Goal: Task Accomplishment & Management: Manage account settings

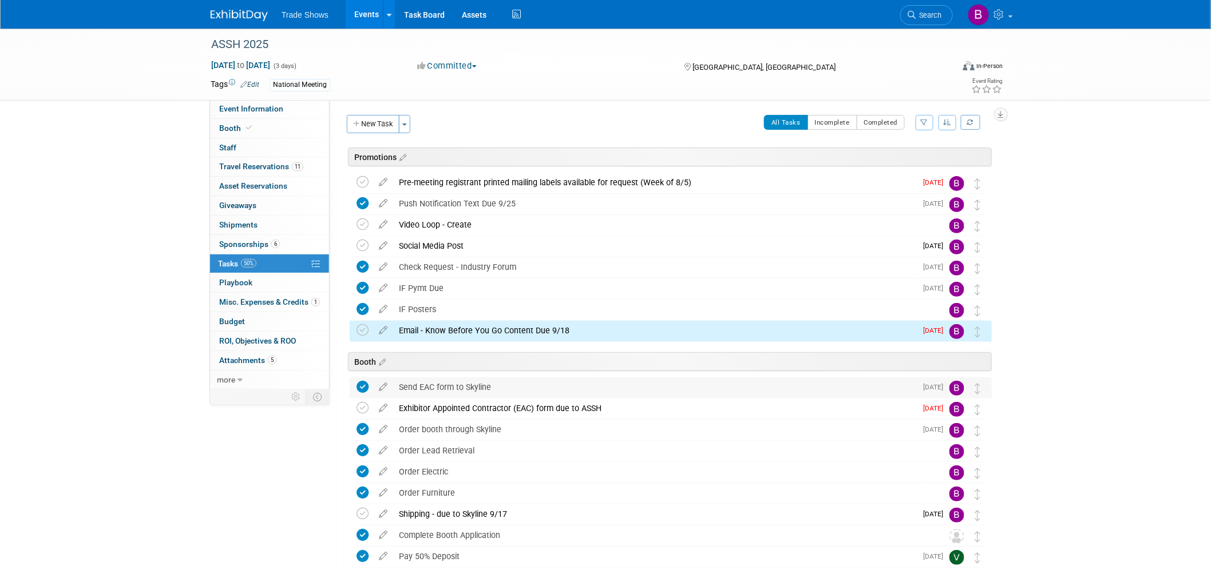
scroll to position [134, 0]
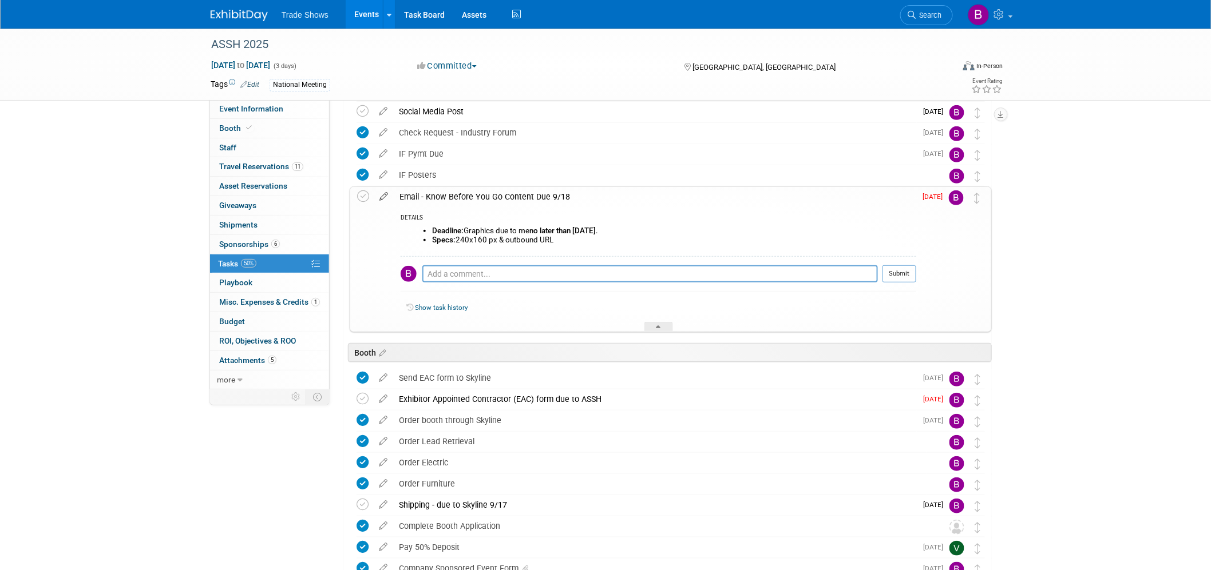
click at [382, 193] on icon at bounding box center [384, 194] width 20 height 14
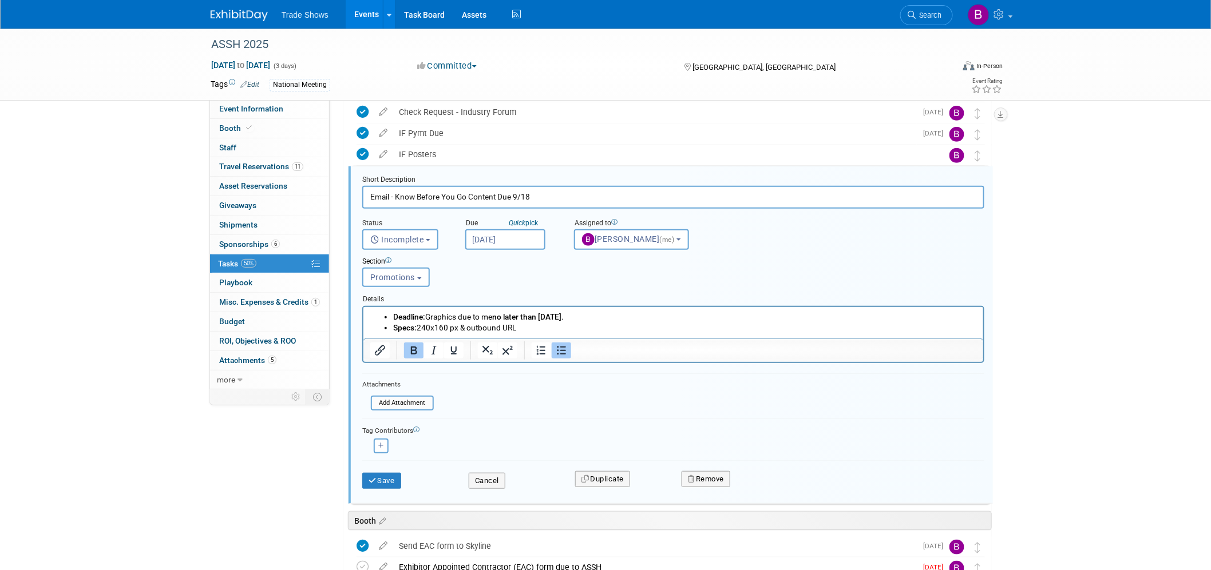
scroll to position [0, 0]
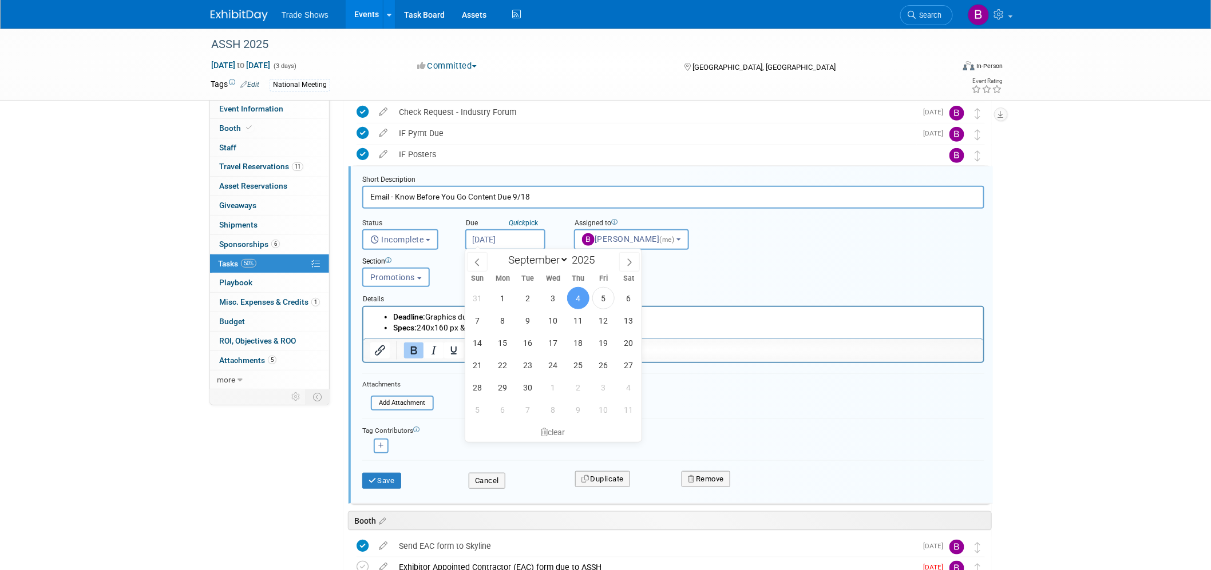
click at [498, 232] on input "[DATE]" at bounding box center [505, 239] width 80 height 21
click at [508, 319] on span "8" at bounding box center [502, 321] width 22 height 22
type input "[DATE]"
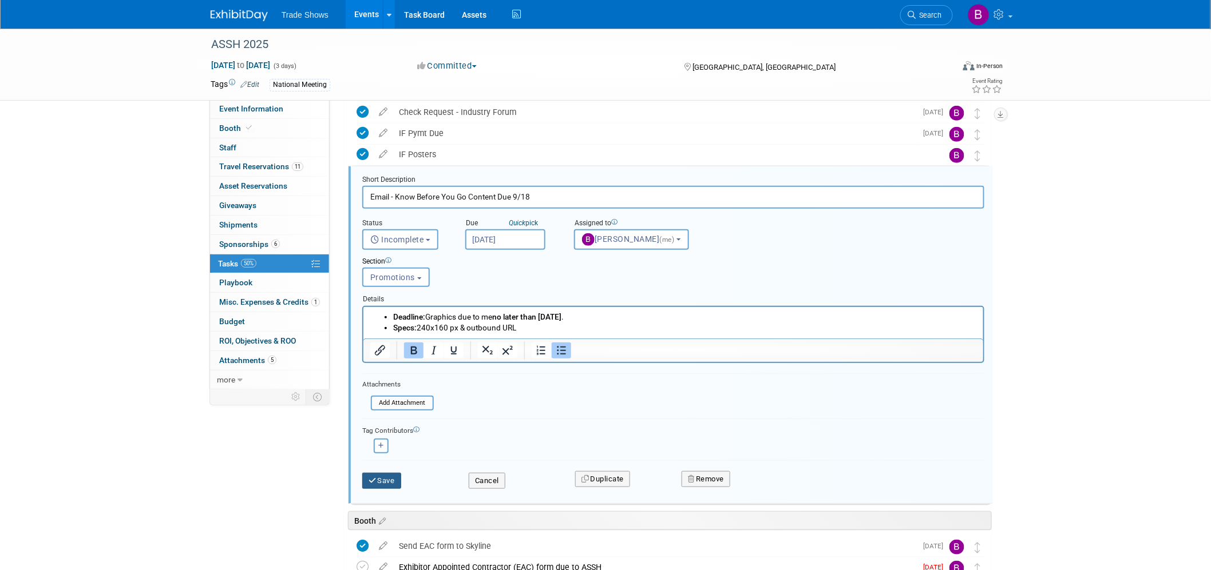
click at [397, 481] on button "Save" at bounding box center [381, 481] width 39 height 16
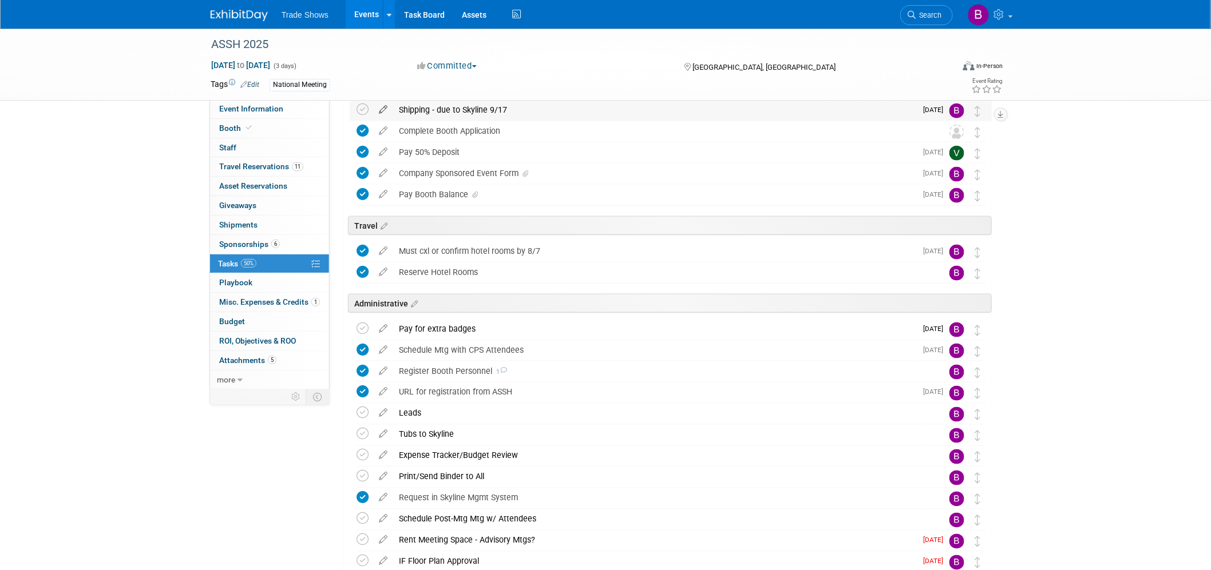
scroll to position [600, 0]
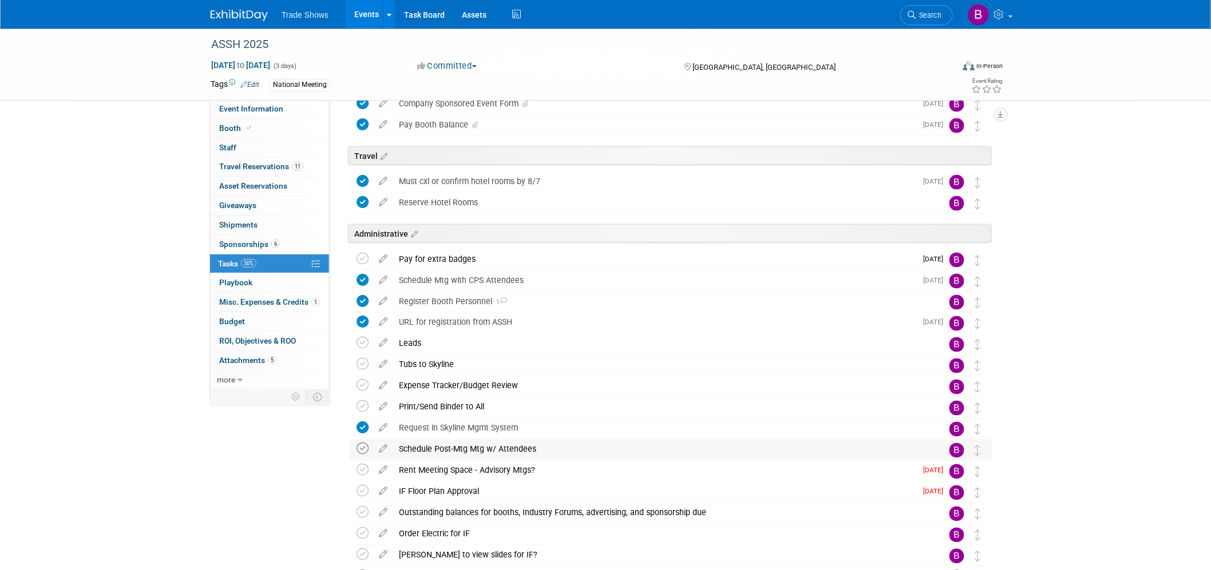
click at [362, 453] on icon at bounding box center [362, 449] width 12 height 12
click at [362, 471] on icon at bounding box center [362, 471] width 12 height 12
click at [363, 494] on icon at bounding box center [362, 492] width 12 height 12
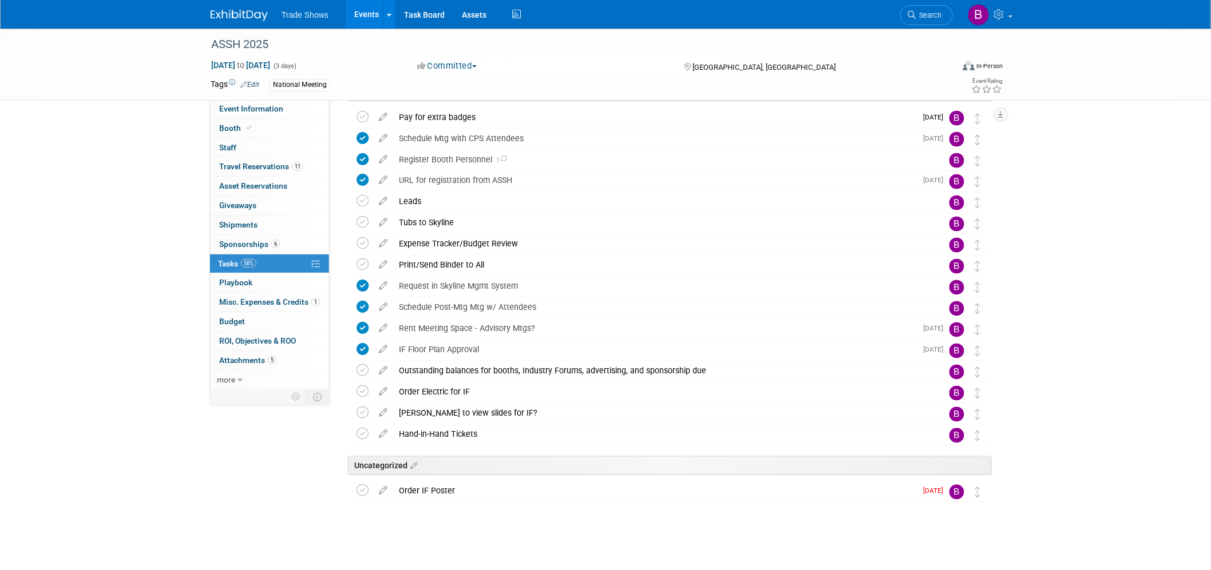
scroll to position [744, 0]
click at [498, 409] on div "[PERSON_NAME] to view slides for IF?" at bounding box center [659, 411] width 533 height 19
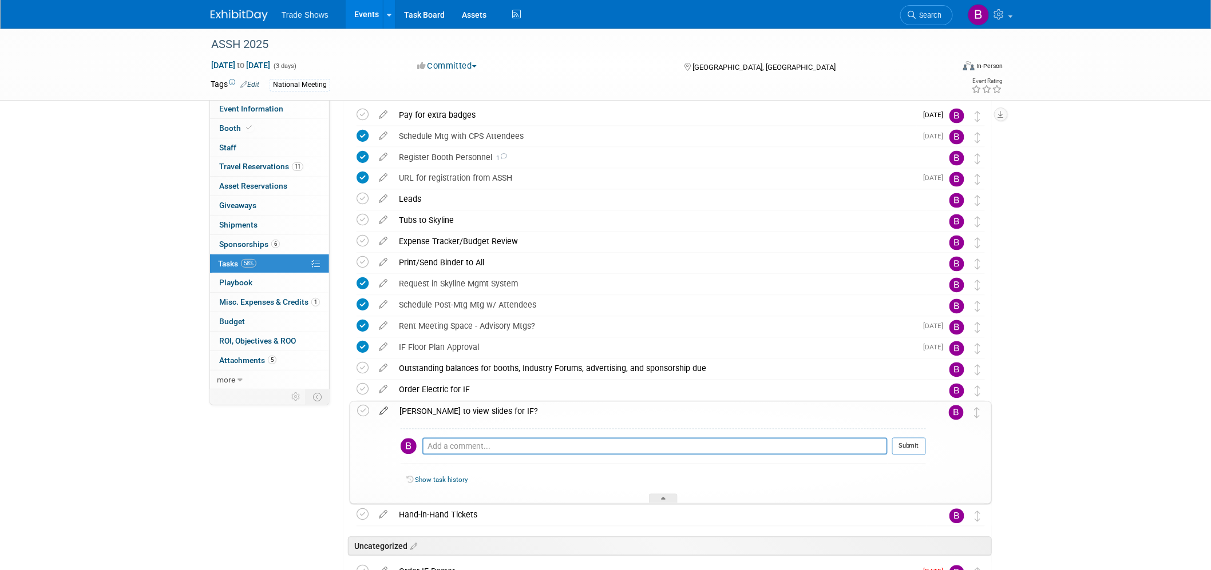
click at [383, 413] on icon at bounding box center [384, 409] width 20 height 14
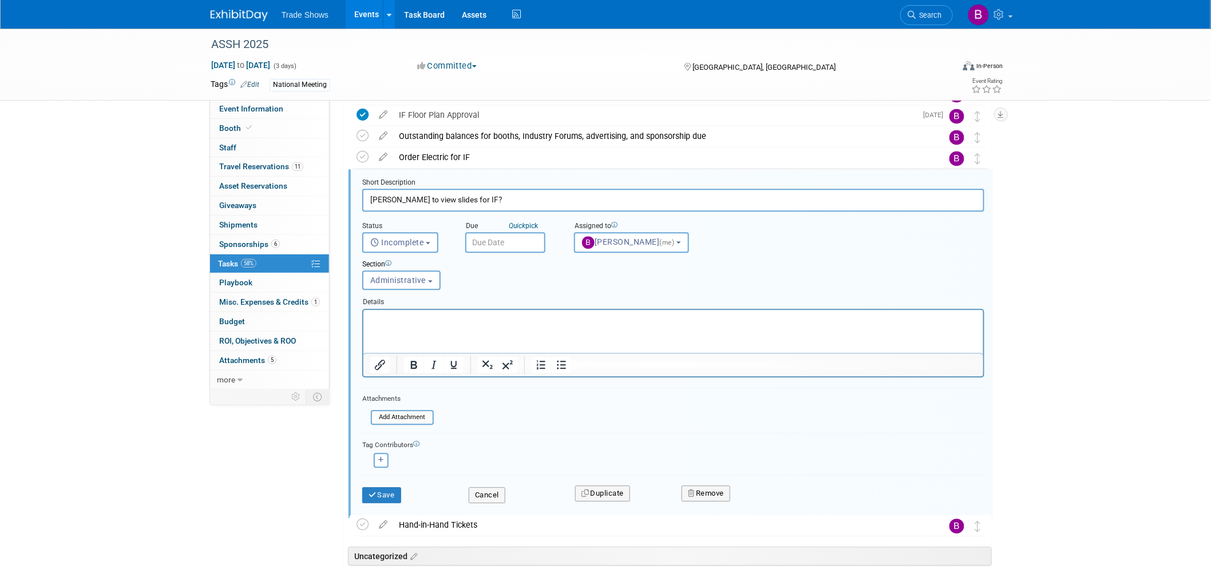
scroll to position [979, 0]
click at [672, 233] on button "[PERSON_NAME] (me)" at bounding box center [631, 240] width 115 height 21
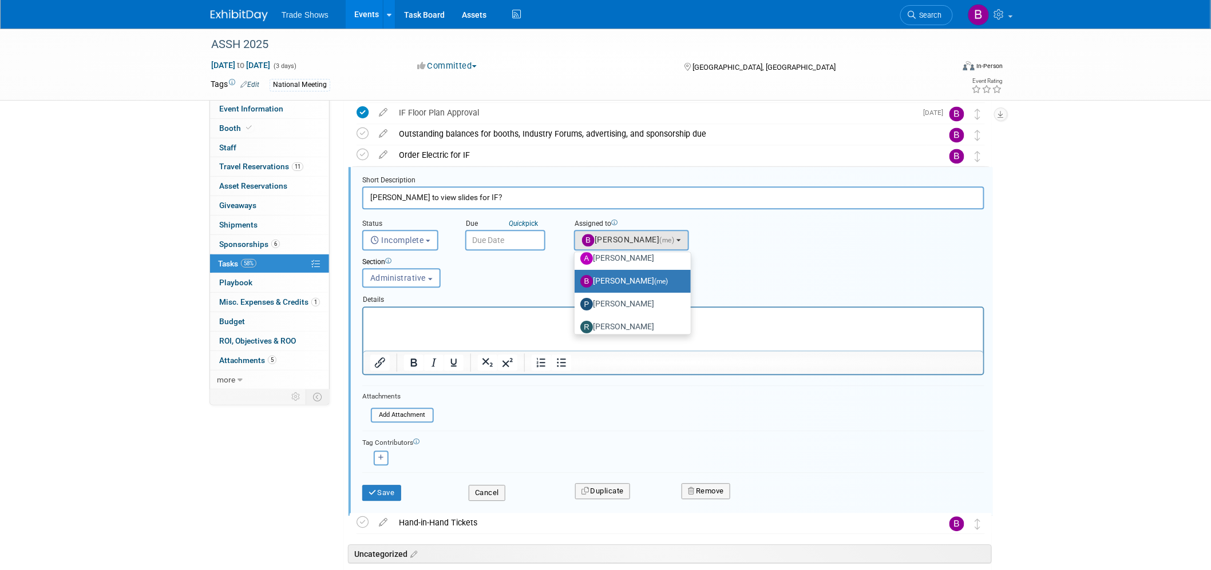
scroll to position [61, 0]
click at [627, 272] on label "[PERSON_NAME]" at bounding box center [629, 274] width 99 height 18
click at [576, 272] on input "[PERSON_NAME]" at bounding box center [572, 272] width 7 height 7
select select "2808b4e6-e7b4-4fd3-8f11-071b91696fc4"
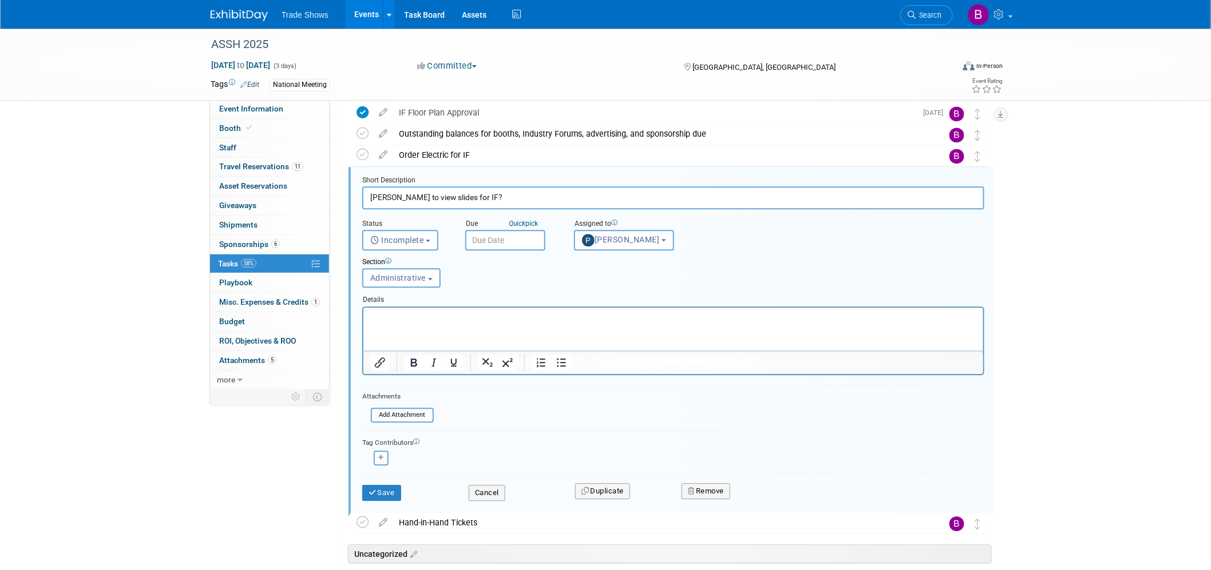
drag, startPoint x: 485, startPoint y: 225, endPoint x: 482, endPoint y: 232, distance: 6.7
click at [484, 228] on div "Due Quick pick" at bounding box center [511, 224] width 92 height 11
click at [484, 239] on input "text" at bounding box center [505, 240] width 80 height 21
click at [531, 391] on span "30" at bounding box center [528, 388] width 22 height 22
type input "[DATE]"
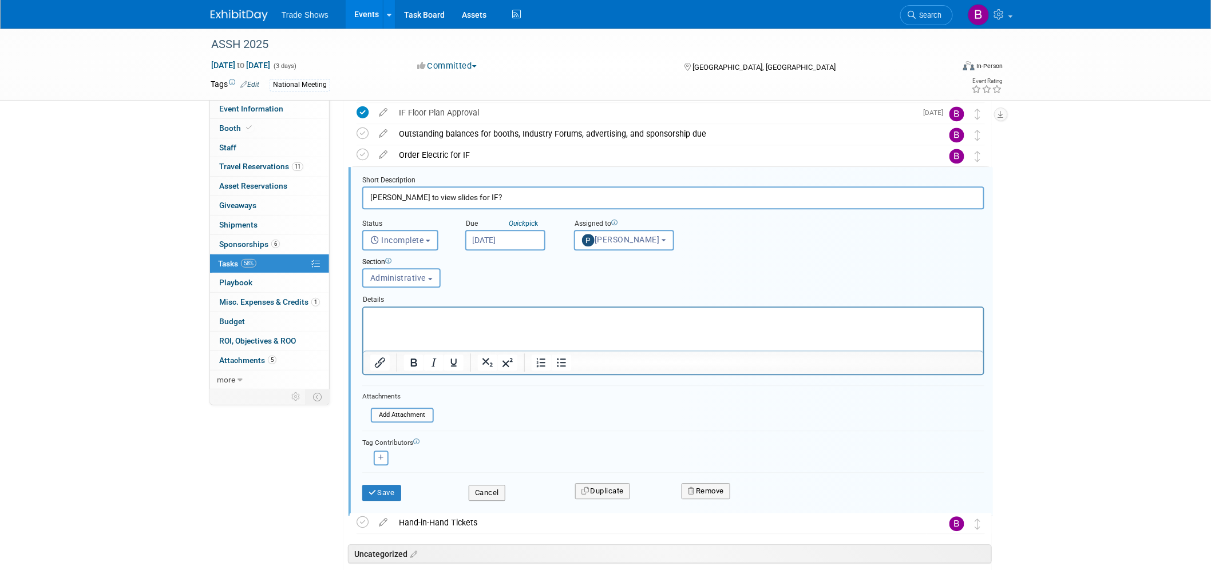
click at [466, 323] on html at bounding box center [673, 314] width 620 height 15
click at [392, 487] on button "Save" at bounding box center [381, 493] width 39 height 16
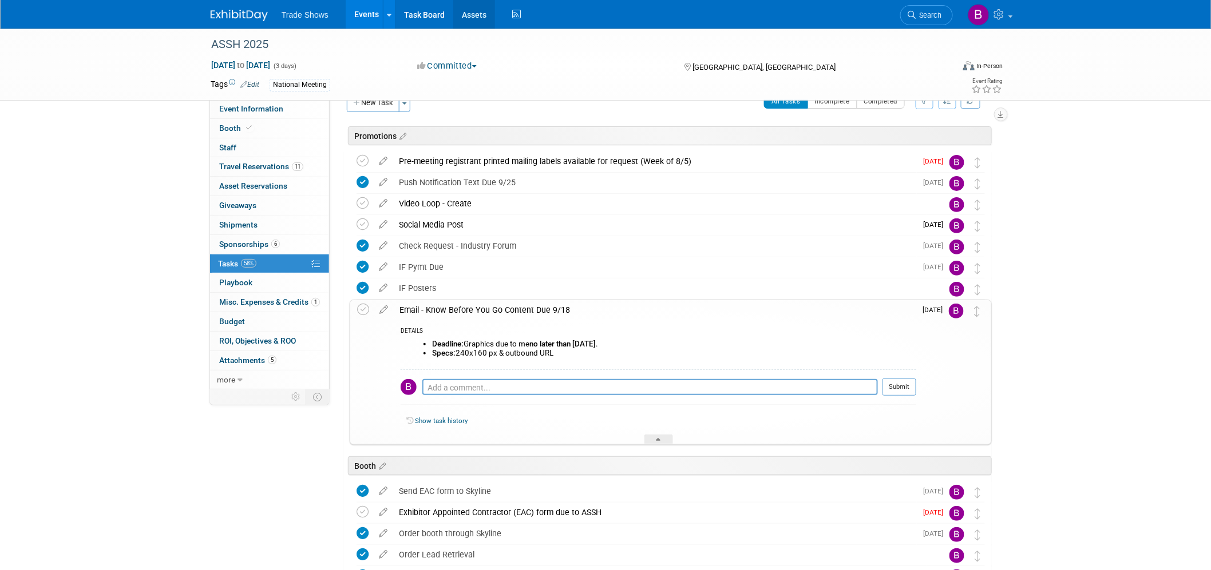
scroll to position [0, 0]
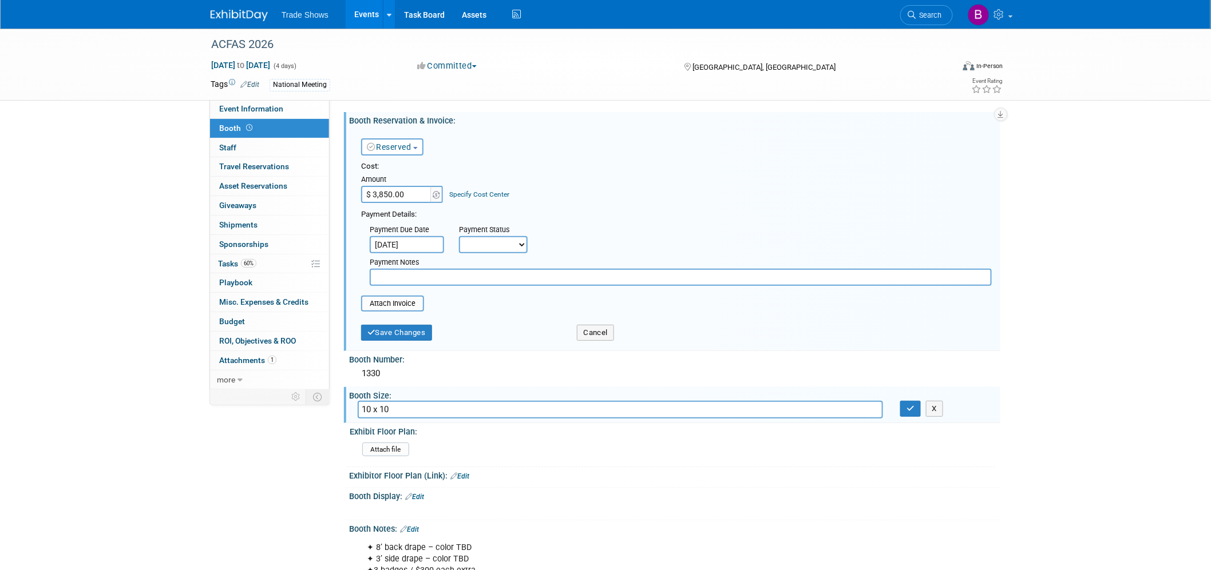
click at [235, 132] on span "Booth" at bounding box center [236, 128] width 35 height 9
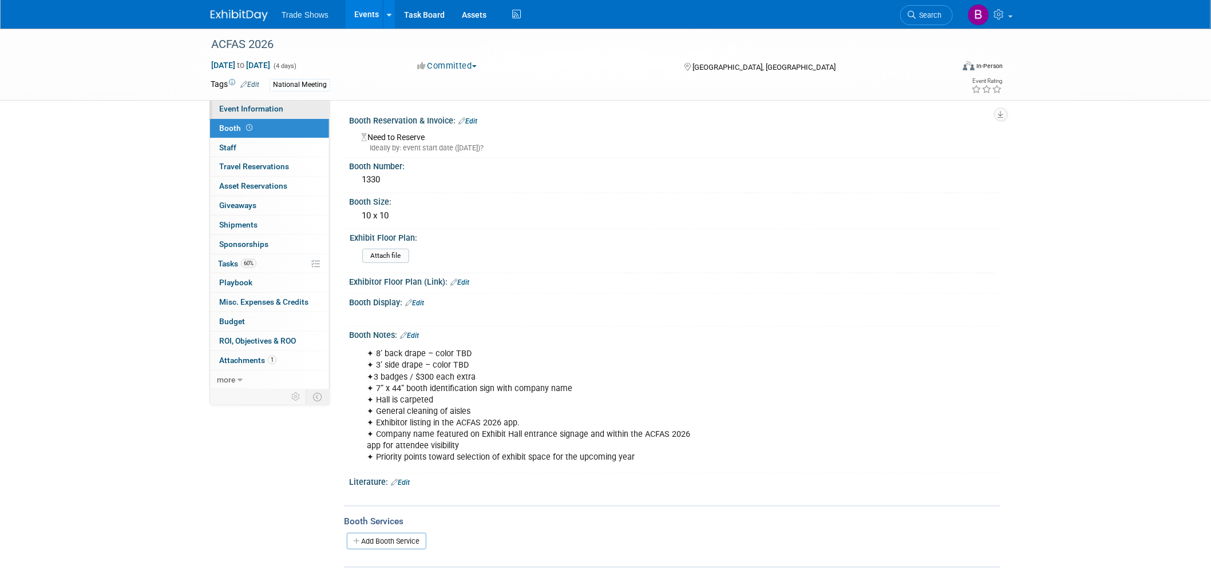
click at [233, 112] on span "Event Information" at bounding box center [251, 108] width 64 height 9
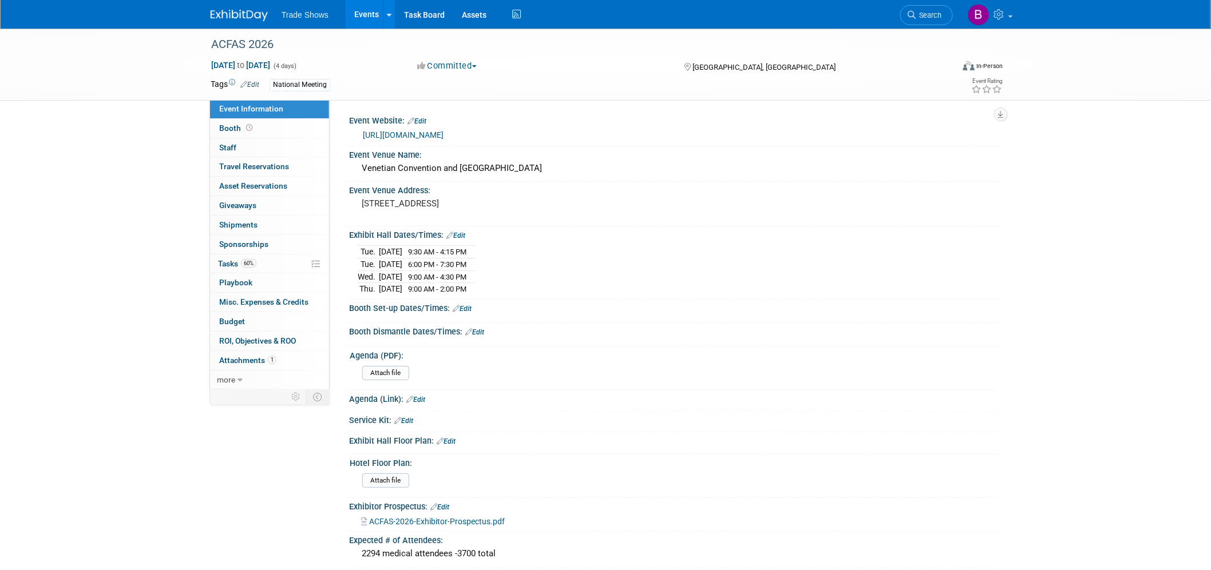
click at [443, 517] on span "ACFAS-2026-Exhibitor-Prospectus.pdf" at bounding box center [437, 521] width 136 height 9
click at [421, 133] on link "https://www.acfas.org/education-professional-development/annual-scientific-conf…" at bounding box center [403, 134] width 81 height 9
click at [239, 261] on span "Tasks 60%" at bounding box center [237, 263] width 38 height 9
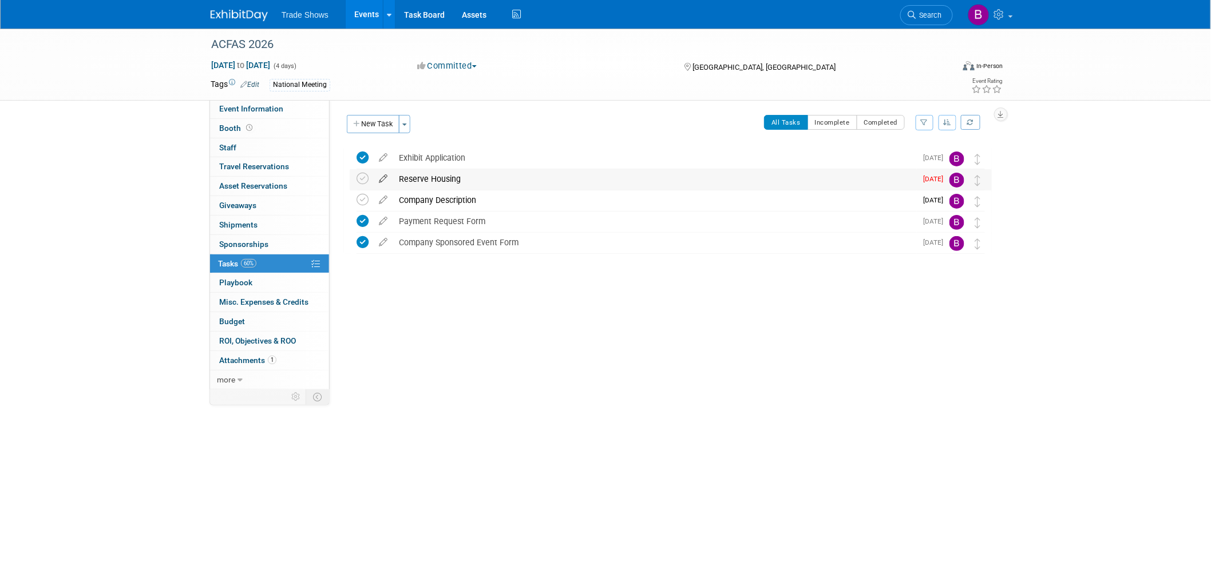
click at [383, 175] on icon at bounding box center [383, 176] width 20 height 14
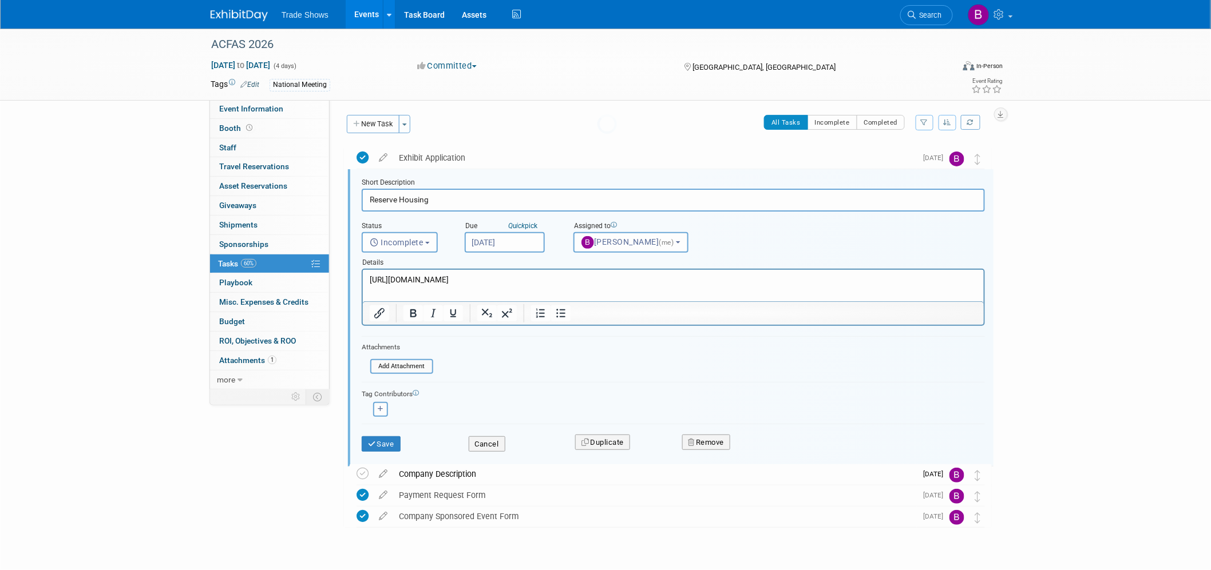
scroll to position [2, 0]
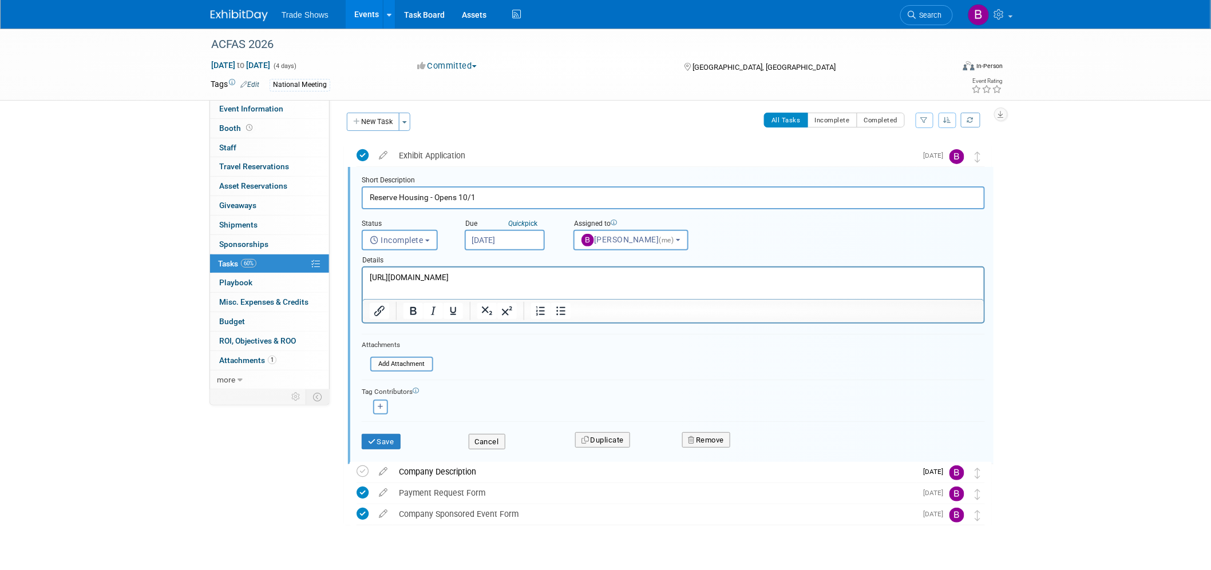
type input "Reserve Housing - Opens 10/1"
click at [488, 236] on input "[DATE]" at bounding box center [505, 240] width 80 height 21
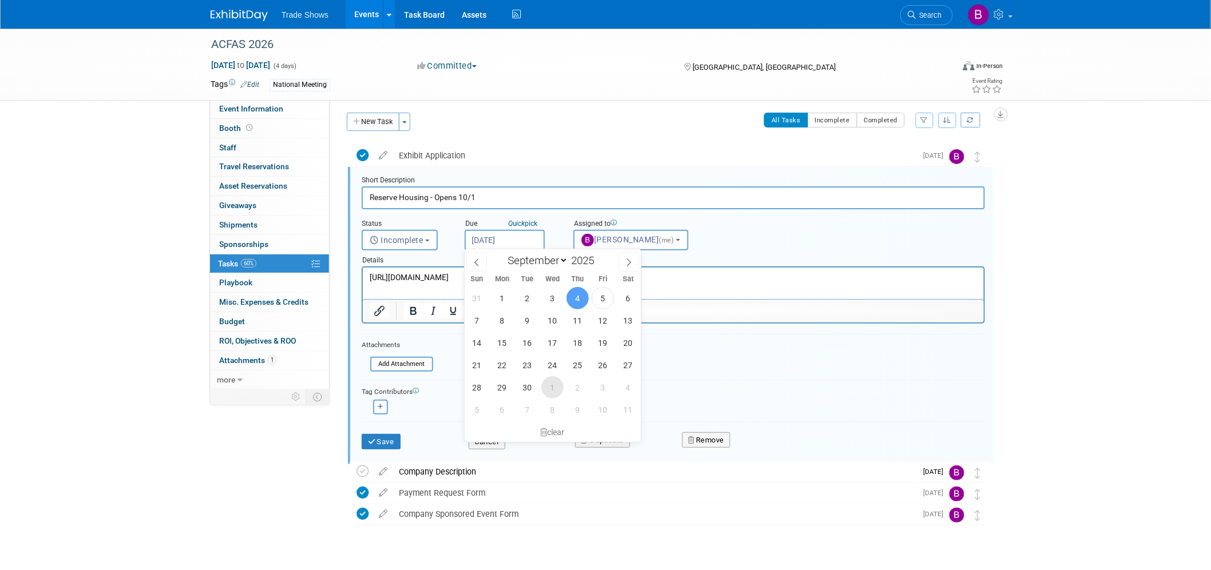
click at [551, 390] on span "1" at bounding box center [552, 387] width 22 height 22
type input "Oct 1, 2025"
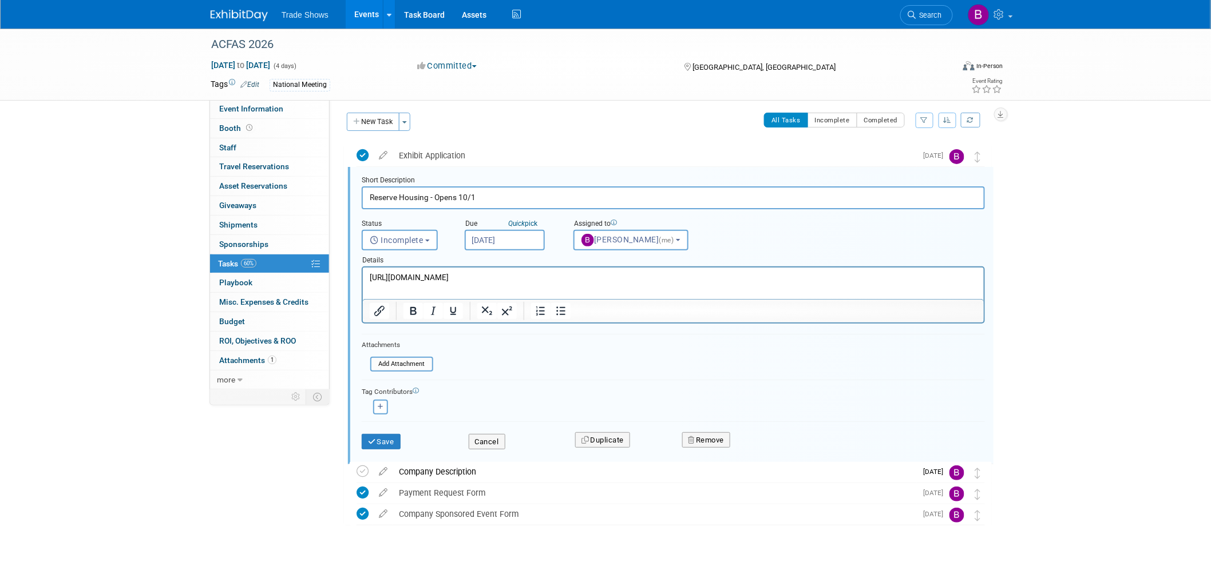
click at [562, 271] on html "https://www.acfas.org/AnnualScientificConference" at bounding box center [672, 275] width 621 height 15
click at [576, 283] on html "https://www.acfas.org/AnnualScientificConference" at bounding box center [672, 275] width 621 height 15
drag, startPoint x: 552, startPoint y: 276, endPoint x: 302, endPoint y: 261, distance: 249.9
click at [362, 268] on html "https://www.acfas.org/AnnualScientificConference" at bounding box center [672, 275] width 621 height 15
paste body "Rich Text Area. Press ALT-0 for help."
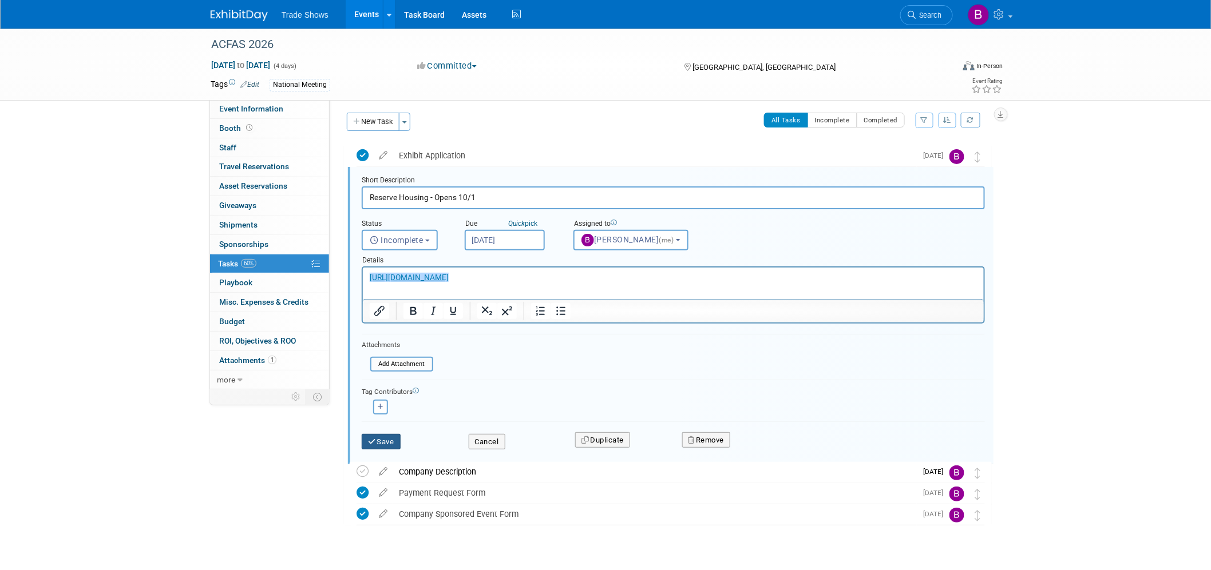
click at [383, 435] on button "Save" at bounding box center [381, 442] width 39 height 16
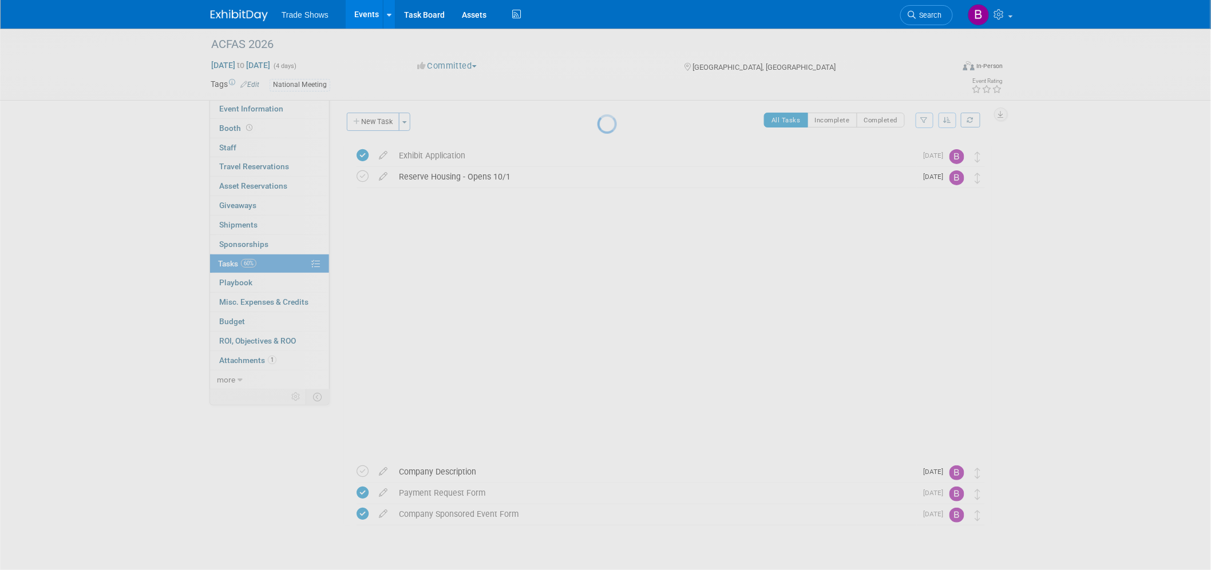
scroll to position [0, 0]
